Goal: Navigation & Orientation: Find specific page/section

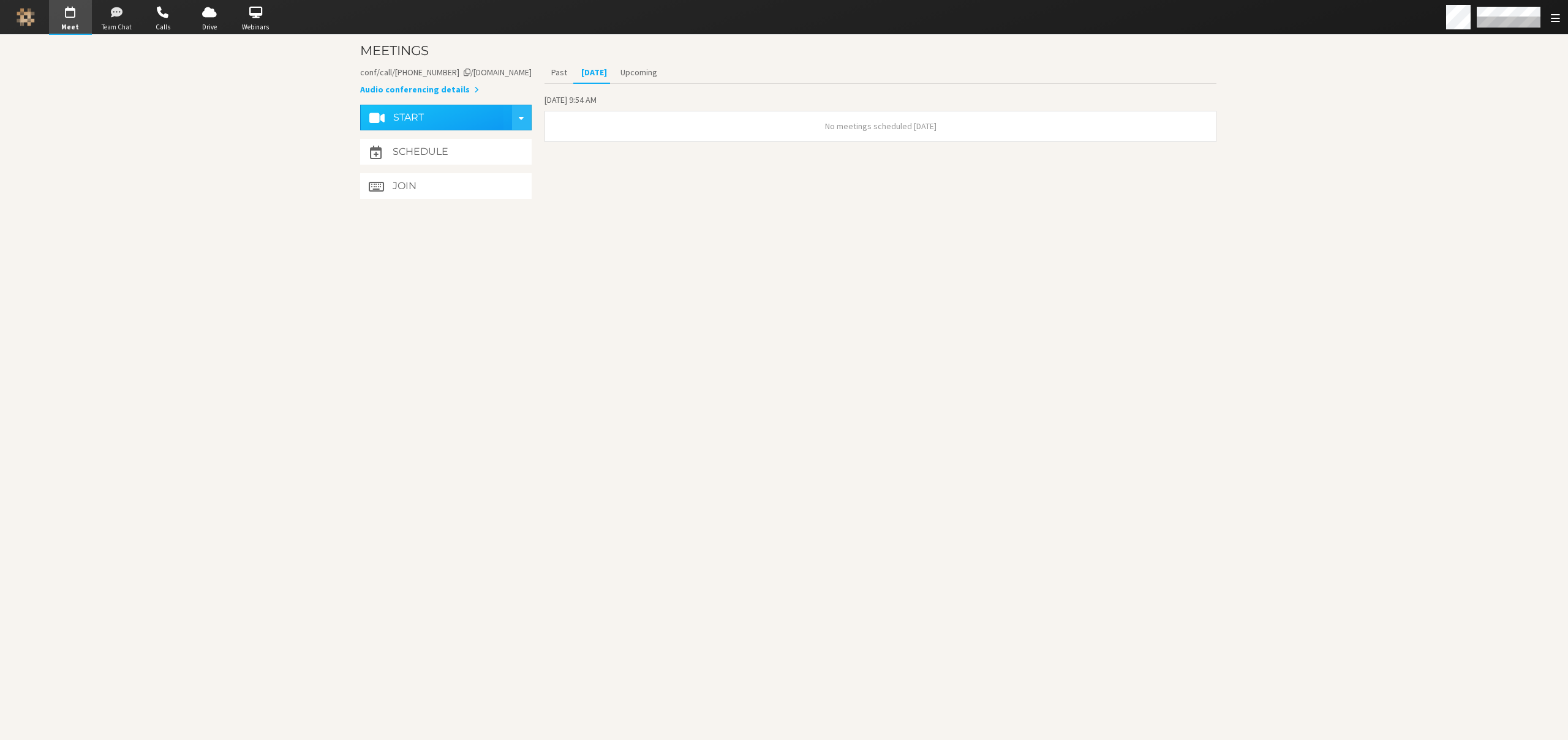
click at [112, 15] on span "button" at bounding box center [116, 12] width 43 height 20
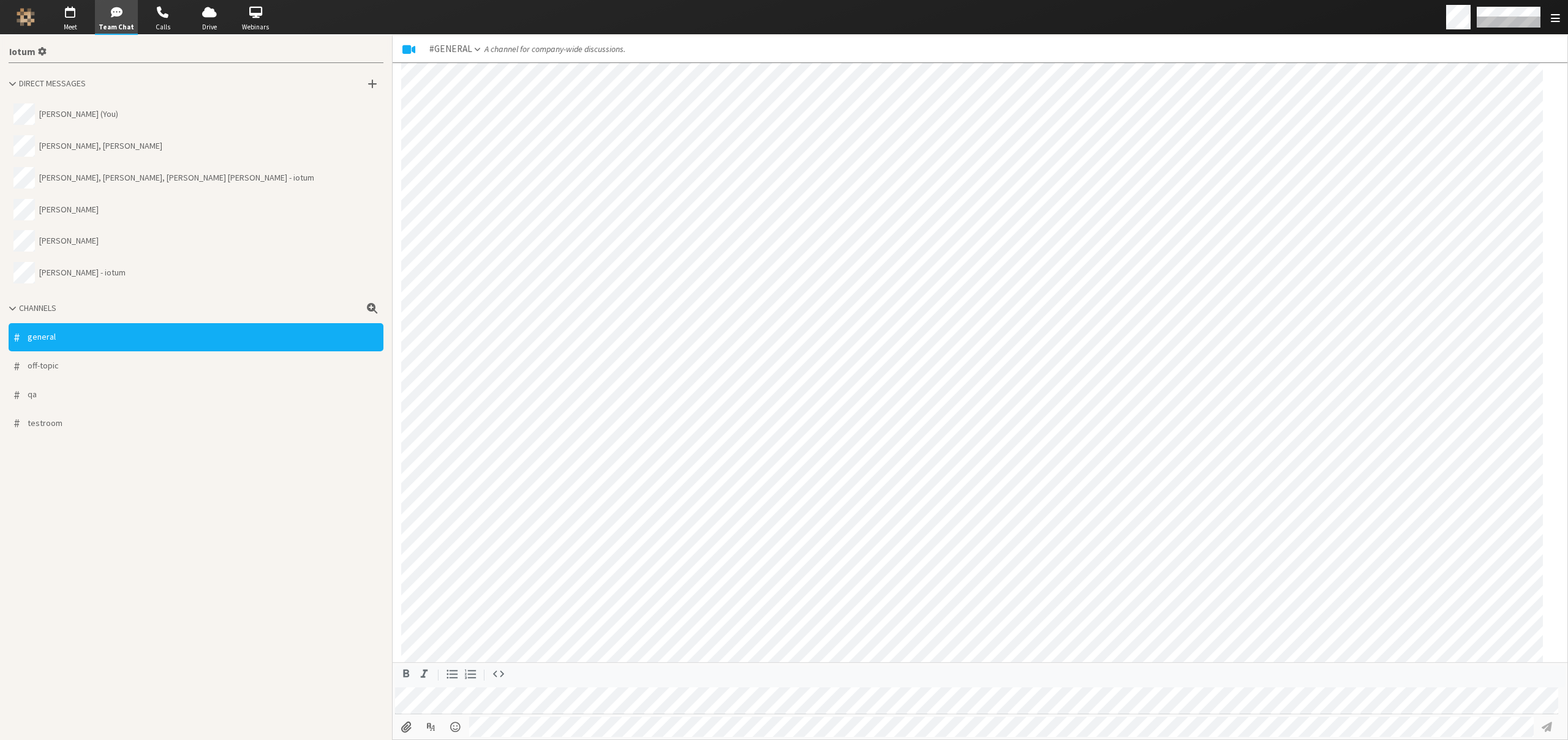
scroll to position [963, 0]
click at [166, 17] on span "button" at bounding box center [163, 12] width 43 height 20
